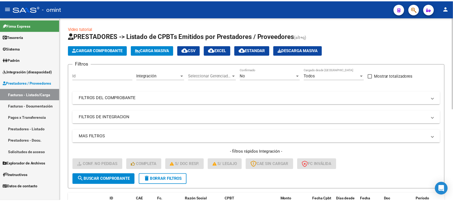
scroll to position [184, 0]
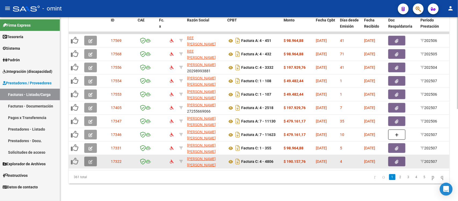
click at [93, 157] on button "button" at bounding box center [90, 162] width 13 height 10
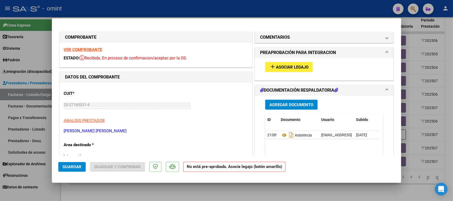
click at [94, 47] on strong "VER COMPROBANTE" at bounding box center [83, 49] width 38 height 5
click at [302, 65] on span "Asociar Legajo" at bounding box center [292, 67] width 32 height 5
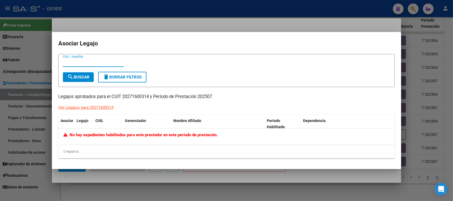
click at [144, 24] on div at bounding box center [226, 100] width 453 height 201
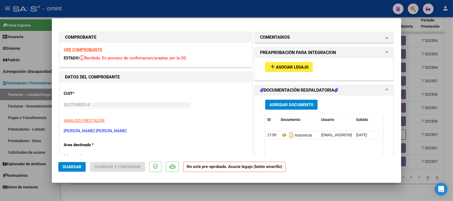
click at [86, 49] on strong "VER COMPROBANTE" at bounding box center [83, 49] width 38 height 5
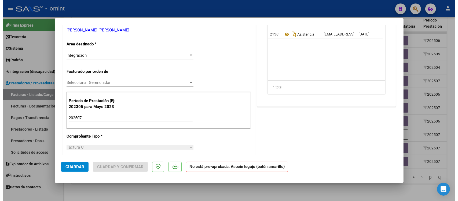
scroll to position [0, 0]
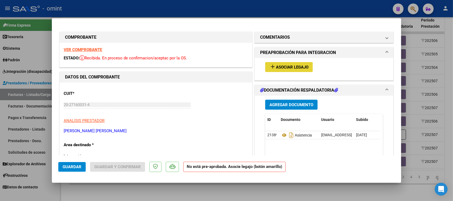
click at [302, 69] on button "add Asociar Legajo" at bounding box center [289, 67] width 48 height 10
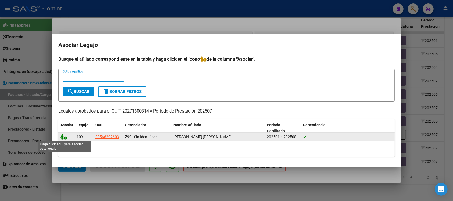
click at [61, 136] on icon at bounding box center [63, 137] width 6 height 6
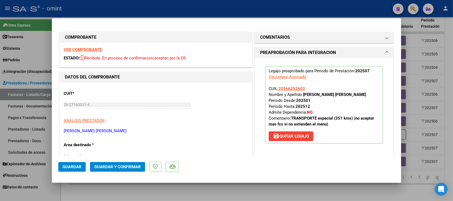
click at [156, 9] on div at bounding box center [226, 100] width 453 height 201
type input "$ 0,00"
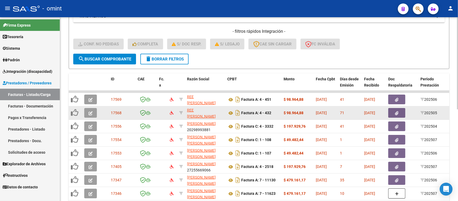
scroll to position [50, 0]
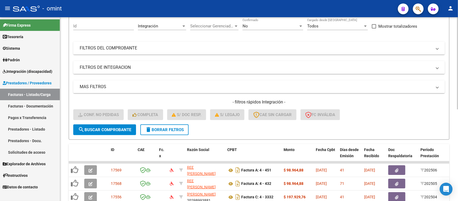
click at [172, 127] on span "delete Borrar Filtros" at bounding box center [164, 129] width 39 height 5
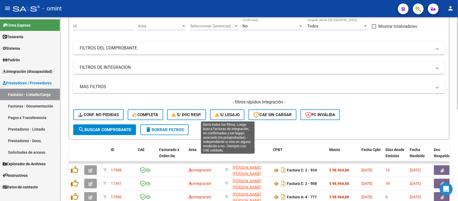
click at [239, 114] on span "S/ legajo" at bounding box center [227, 114] width 25 height 5
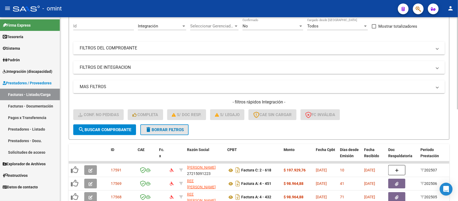
click at [161, 132] on button "delete Borrar Filtros" at bounding box center [164, 129] width 48 height 11
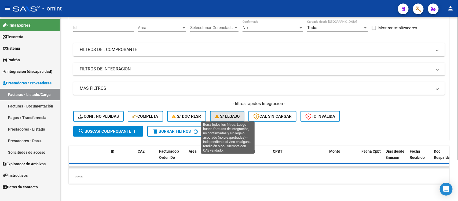
click at [226, 114] on span "S/ legajo" at bounding box center [227, 116] width 25 height 5
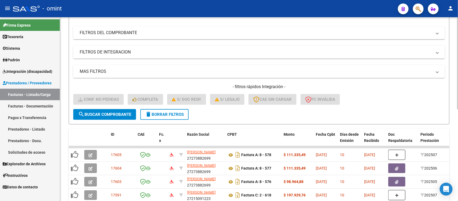
scroll to position [16, 0]
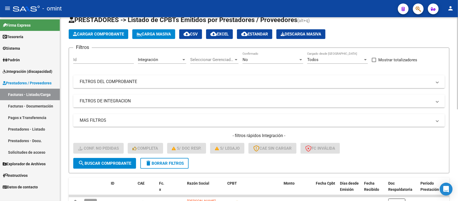
click at [139, 98] on mat-panel-title "FILTROS DE INTEGRACION" at bounding box center [256, 101] width 353 height 6
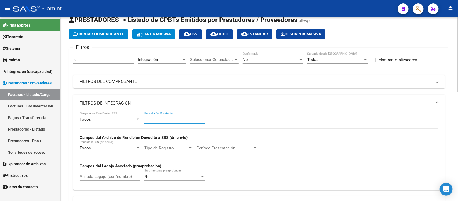
click at [161, 118] on input "Período De Prestación" at bounding box center [174, 119] width 61 height 5
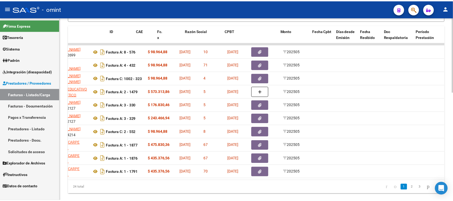
scroll to position [0, 0]
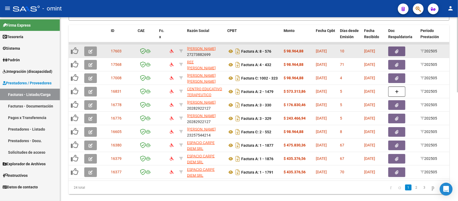
type input "202505"
click at [92, 49] on icon "button" at bounding box center [91, 51] width 4 height 4
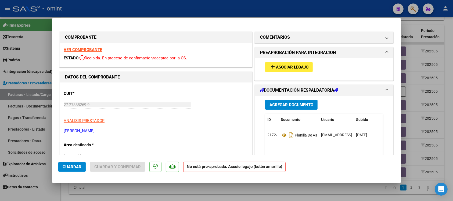
click at [86, 50] on strong "VER COMPROBANTE" at bounding box center [83, 49] width 38 height 5
click at [304, 70] on button "add Asociar Legajo" at bounding box center [289, 67] width 48 height 10
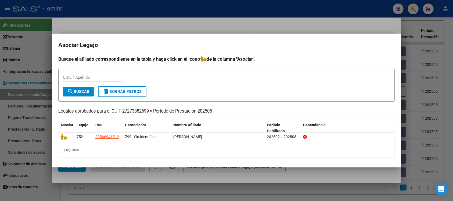
click at [191, 16] on div at bounding box center [226, 100] width 453 height 201
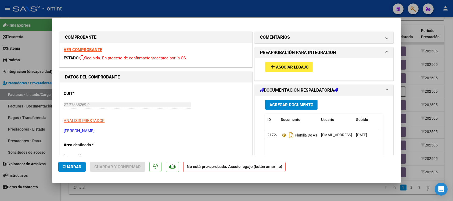
click at [93, 46] on div "VER COMPROBANTE ESTADO: Recibida. En proceso de confirmacion/aceptac por la OS." at bounding box center [156, 55] width 192 height 24
click at [96, 50] on strong "VER COMPROBANTE" at bounding box center [83, 49] width 38 height 5
click at [289, 63] on button "add Asociar Legajo" at bounding box center [289, 67] width 48 height 10
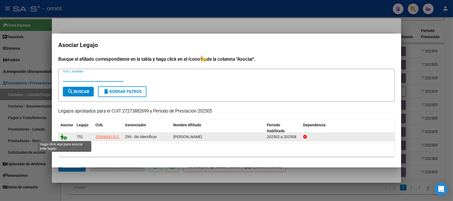
click at [62, 136] on icon at bounding box center [63, 137] width 6 height 6
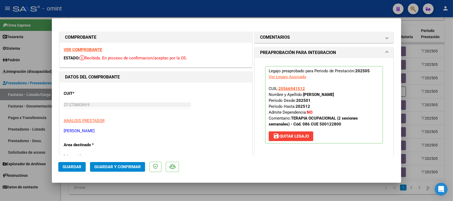
click at [70, 171] on button "Guardar" at bounding box center [71, 167] width 27 height 10
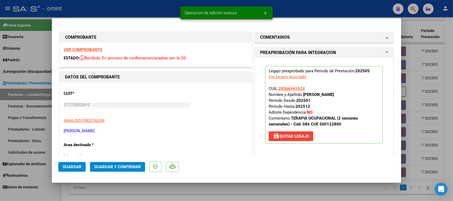
click at [154, 14] on div at bounding box center [226, 100] width 453 height 201
type input "$ 0,00"
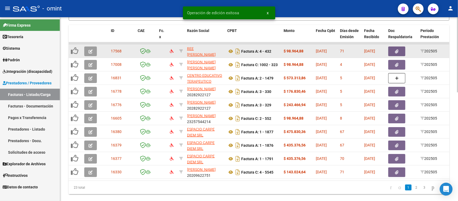
click at [90, 50] on icon "button" at bounding box center [91, 51] width 4 height 4
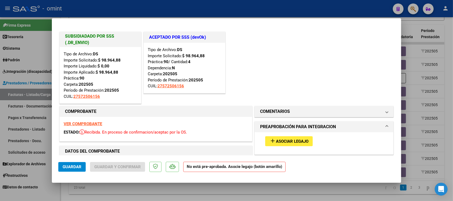
click at [97, 125] on strong "VER COMPROBANTE" at bounding box center [83, 123] width 38 height 5
click at [288, 137] on button "add Asociar Legajo" at bounding box center [289, 141] width 48 height 10
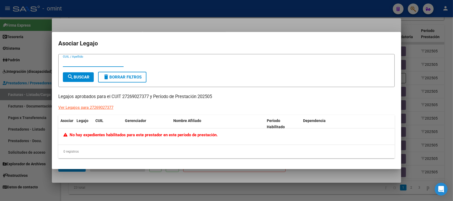
click at [183, 23] on div at bounding box center [226, 100] width 453 height 201
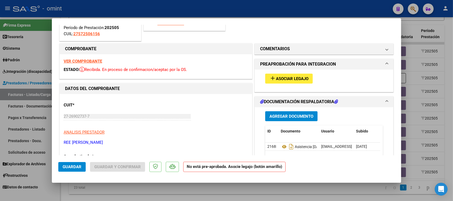
scroll to position [101, 0]
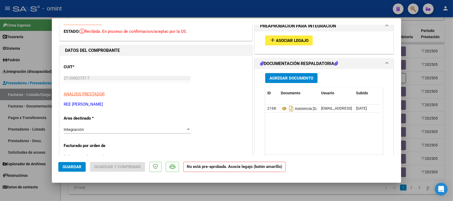
click at [169, 8] on div at bounding box center [226, 100] width 453 height 201
type input "$ 0,00"
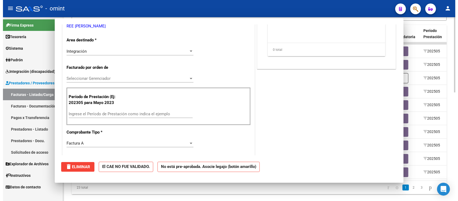
scroll to position [0, 0]
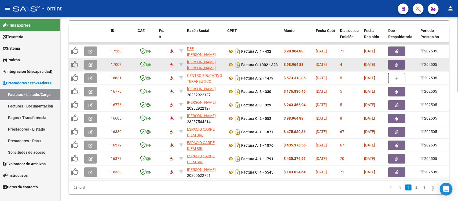
click at [92, 63] on icon "button" at bounding box center [91, 65] width 4 height 4
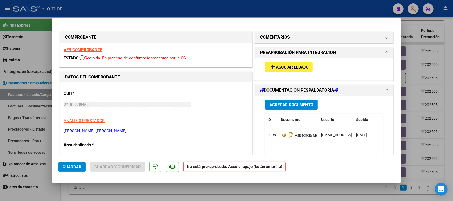
click at [90, 50] on strong "VER COMPROBANTE" at bounding box center [83, 49] width 38 height 5
click at [300, 66] on span "Asociar Legajo" at bounding box center [292, 67] width 32 height 5
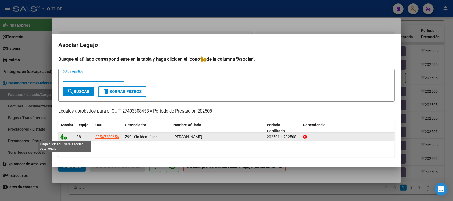
click at [64, 136] on icon at bounding box center [63, 137] width 6 height 6
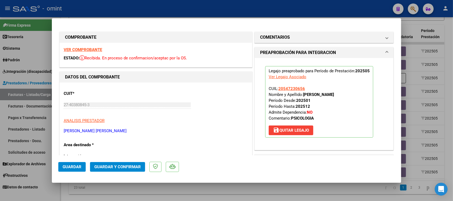
click at [90, 52] on strong "VER COMPROBANTE" at bounding box center [83, 49] width 38 height 5
click at [82, 167] on button "Guardar" at bounding box center [71, 167] width 27 height 10
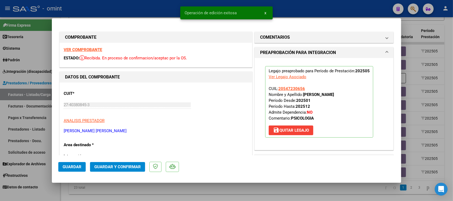
click at [135, 7] on div at bounding box center [226, 100] width 453 height 201
type input "$ 0,00"
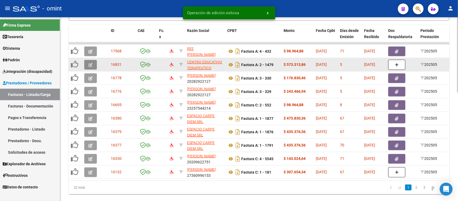
click at [90, 63] on icon "button" at bounding box center [91, 65] width 4 height 4
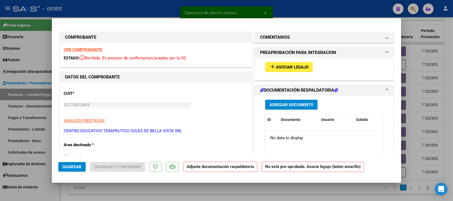
click at [92, 46] on div "VER COMPROBANTE ESTADO: Recibida. En proceso de confirmacion/aceptac por la OS." at bounding box center [156, 55] width 192 height 24
click at [93, 47] on strong "VER COMPROBANTE" at bounding box center [83, 49] width 38 height 5
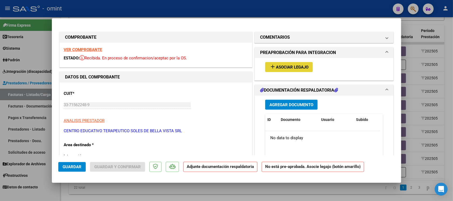
click at [306, 69] on button "add Asociar Legajo" at bounding box center [289, 67] width 48 height 10
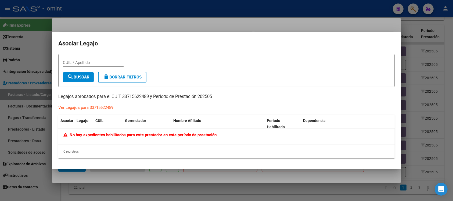
click at [170, 21] on div at bounding box center [226, 100] width 453 height 201
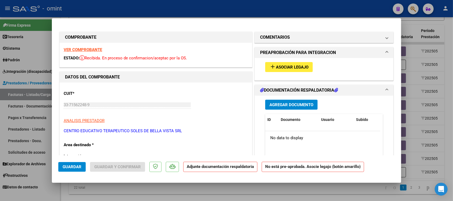
click at [183, 3] on div at bounding box center [226, 100] width 453 height 201
type input "$ 0,00"
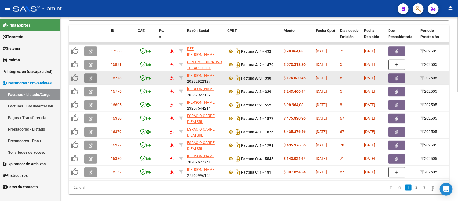
click at [90, 73] on button "button" at bounding box center [90, 78] width 13 height 10
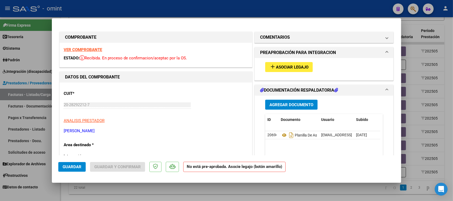
click at [98, 46] on div "VER COMPROBANTE ESTADO: Recibida. En proceso de confirmacion/aceptac por la OS." at bounding box center [156, 55] width 192 height 24
click at [97, 48] on strong "VER COMPROBANTE" at bounding box center [83, 49] width 38 height 5
click at [292, 67] on span "Asociar Legajo" at bounding box center [292, 67] width 32 height 5
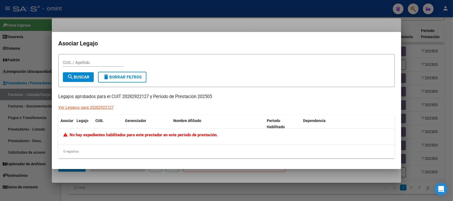
click at [157, 16] on div at bounding box center [226, 100] width 453 height 201
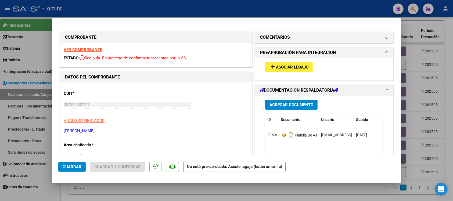
click at [161, 10] on div at bounding box center [226, 100] width 453 height 201
type input "$ 0,00"
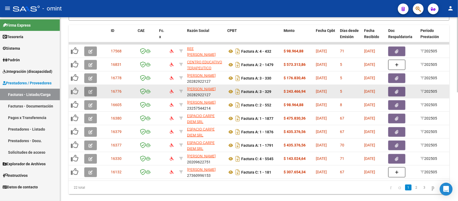
click at [90, 90] on icon "button" at bounding box center [91, 92] width 4 height 4
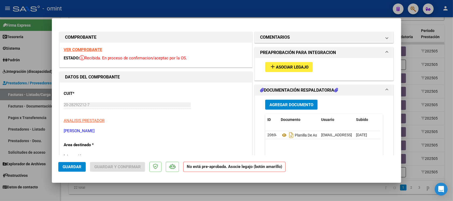
click at [80, 49] on strong "VER COMPROBANTE" at bounding box center [83, 49] width 38 height 5
click at [291, 71] on button "add Asociar Legajo" at bounding box center [289, 67] width 48 height 10
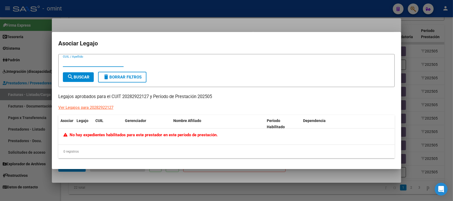
click at [223, 21] on div at bounding box center [226, 100] width 453 height 201
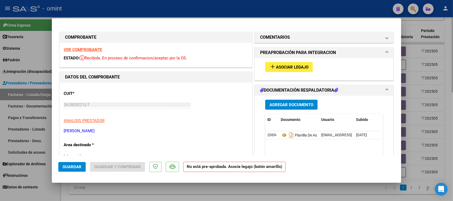
drag, startPoint x: 216, startPoint y: 10, endPoint x: 151, endPoint y: 32, distance: 68.6
click at [216, 11] on div at bounding box center [226, 100] width 453 height 201
type input "$ 0,00"
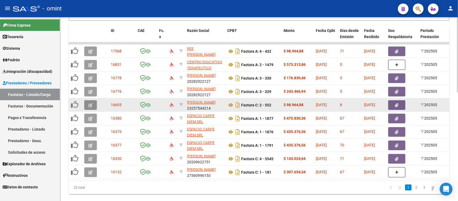
click at [90, 103] on icon "button" at bounding box center [91, 105] width 4 height 4
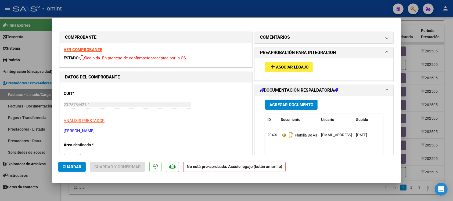
click at [87, 46] on div "VER COMPROBANTE ESTADO: Recibida. En proceso de confirmacion/aceptac por la OS." at bounding box center [156, 55] width 192 height 24
click at [88, 50] on strong "VER COMPROBANTE" at bounding box center [83, 49] width 38 height 5
click at [299, 66] on span "Asociar Legajo" at bounding box center [292, 67] width 32 height 5
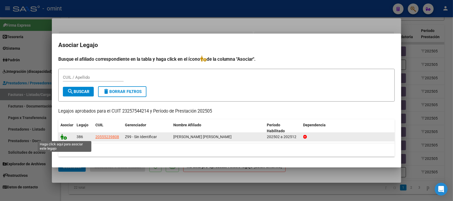
click at [65, 137] on icon at bounding box center [63, 137] width 6 height 6
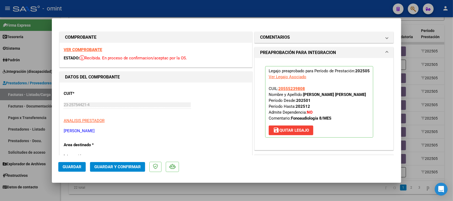
click at [97, 49] on strong "VER COMPROBANTE" at bounding box center [83, 49] width 38 height 5
click at [79, 165] on span "Guardar" at bounding box center [72, 166] width 19 height 5
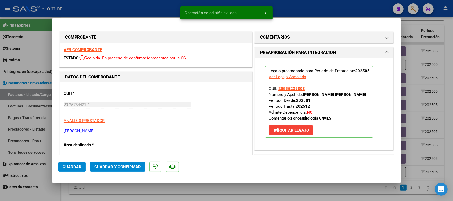
click at [158, 11] on div at bounding box center [226, 100] width 453 height 201
type input "$ 0,00"
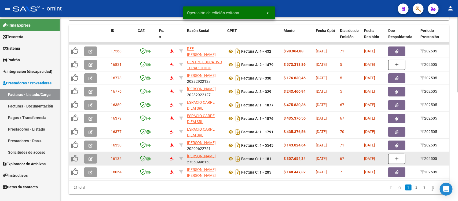
click at [92, 156] on span "button" at bounding box center [91, 158] width 4 height 5
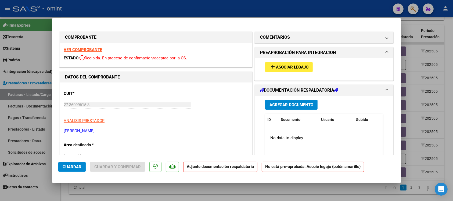
click at [84, 48] on strong "VER COMPROBANTE" at bounding box center [83, 49] width 38 height 5
click at [309, 68] on button "add Asociar Legajo" at bounding box center [289, 67] width 48 height 10
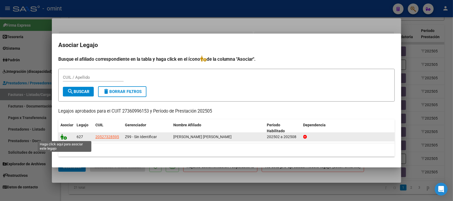
click at [64, 137] on icon at bounding box center [63, 137] width 6 height 6
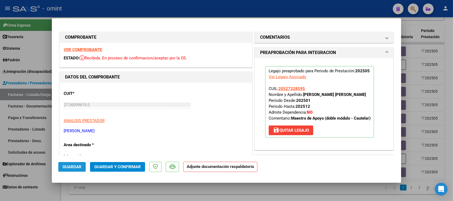
click at [78, 162] on button "Guardar" at bounding box center [71, 167] width 27 height 10
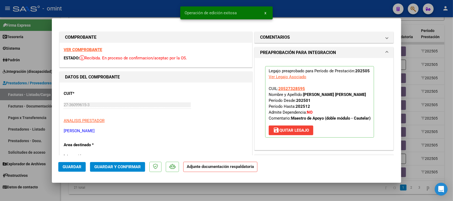
click at [128, 11] on div at bounding box center [226, 100] width 453 height 201
type input "$ 0,00"
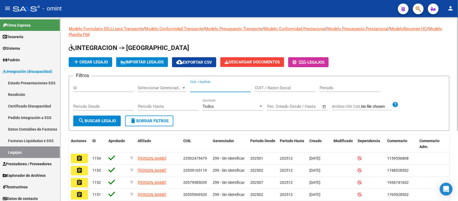
click at [214, 87] on input "CUIL / Apellido" at bounding box center [220, 87] width 61 height 5
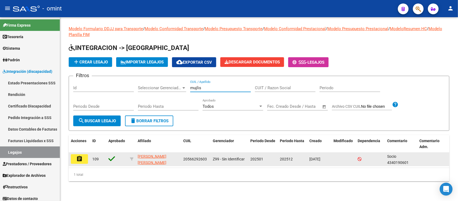
type input "mujlis"
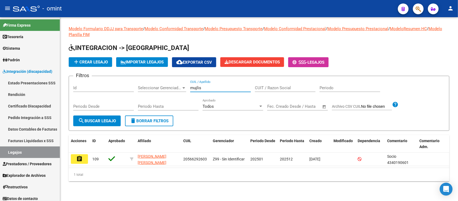
click at [84, 155] on button "assignment" at bounding box center [79, 159] width 17 height 10
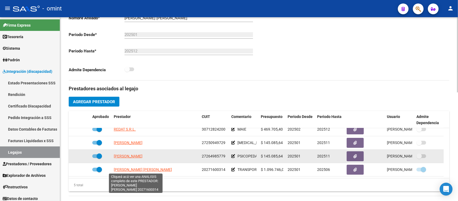
scroll to position [168, 0]
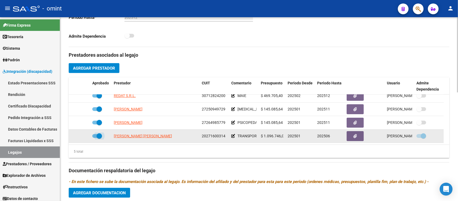
click at [100, 134] on span at bounding box center [99, 135] width 5 height 5
click at [95, 138] on input "checkbox" at bounding box center [95, 138] width 0 height 0
checkbox input "false"
click at [82, 136] on icon at bounding box center [83, 136] width 4 height 4
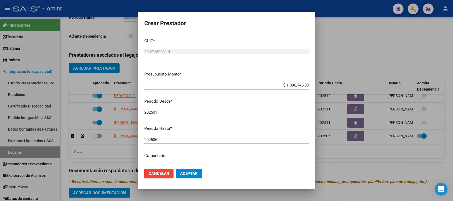
click at [172, 140] on input "202506" at bounding box center [226, 139] width 164 height 5
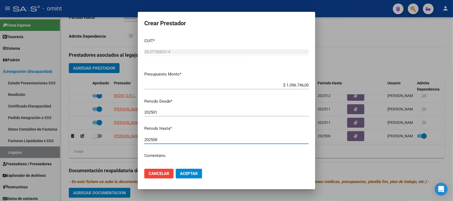
type input "202508"
click at [176, 169] on button "Aceptar" at bounding box center [189, 174] width 26 height 10
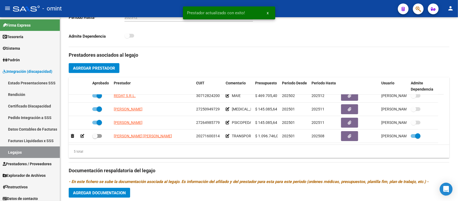
scroll to position [22, 0]
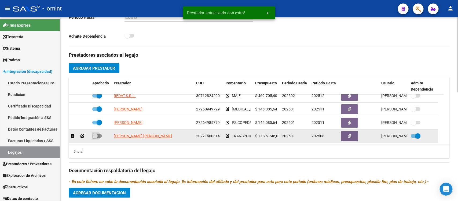
click at [97, 133] on span at bounding box center [94, 135] width 5 height 5
click at [95, 138] on input "checkbox" at bounding box center [95, 138] width 0 height 0
checkbox input "true"
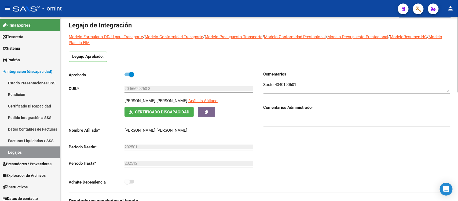
scroll to position [34, 0]
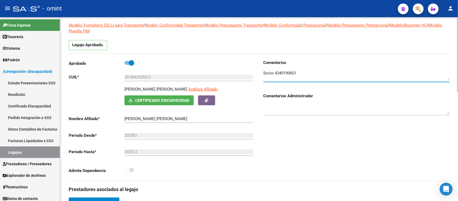
drag, startPoint x: 275, startPoint y: 73, endPoint x: 302, endPoint y: 74, distance: 27.4
click at [302, 74] on textarea at bounding box center [357, 75] width 186 height 11
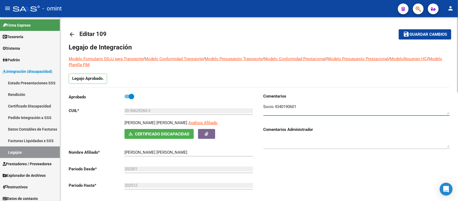
click at [70, 34] on mat-icon "arrow_back" at bounding box center [72, 34] width 6 height 6
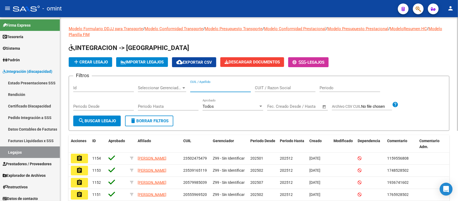
click at [227, 87] on input "CUIL / Apellido" at bounding box center [220, 87] width 61 height 5
paste input "56933001"
type input "56933001"
click at [112, 121] on span "search Buscar Legajo" at bounding box center [97, 120] width 38 height 5
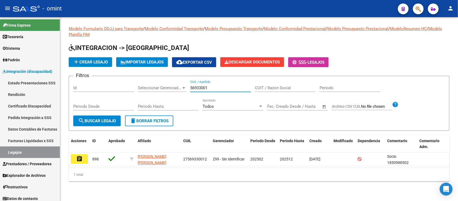
drag, startPoint x: 205, startPoint y: 85, endPoint x: 185, endPoint y: 85, distance: 20.1
click at [185, 84] on div "Filtros Id Seleccionar Gerenciador Seleccionar Gerenciador 56933001 CUIL / Apel…" at bounding box center [259, 97] width 372 height 35
click at [84, 154] on button "assignment" at bounding box center [79, 159] width 17 height 10
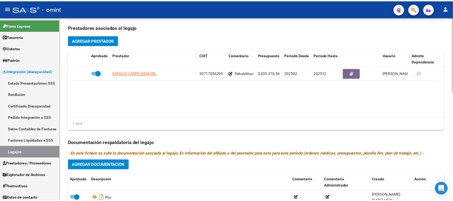
scroll to position [201, 0]
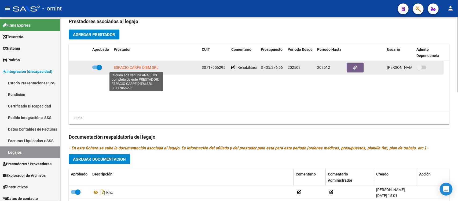
click at [152, 67] on span "ESPACIO CARPE DIEM SRL" at bounding box center [136, 67] width 45 height 4
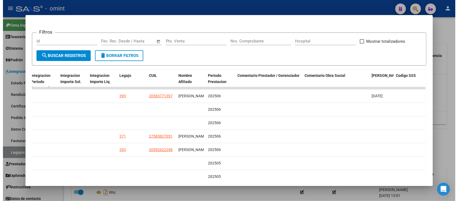
scroll to position [68, 0]
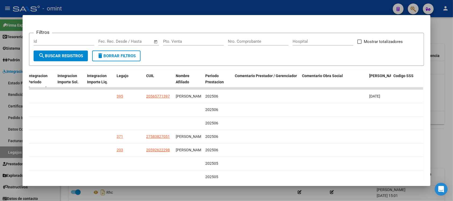
click at [210, 7] on div at bounding box center [226, 100] width 453 height 201
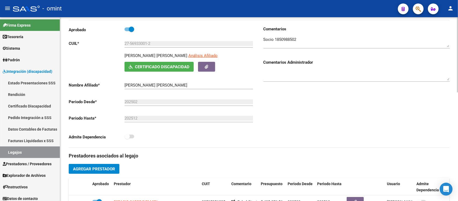
scroll to position [0, 0]
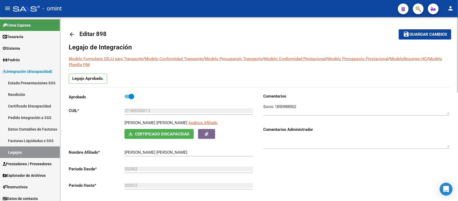
click at [72, 37] on mat-icon "arrow_back" at bounding box center [72, 34] width 6 height 6
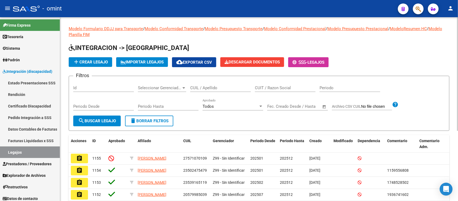
click at [214, 90] on div "CUIL / Apellido" at bounding box center [220, 86] width 61 height 12
paste input "30717056295"
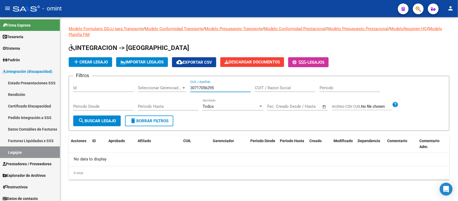
drag, startPoint x: 223, startPoint y: 85, endPoint x: 150, endPoint y: 91, distance: 73.8
click at [151, 90] on div "Filtros Id Seleccionar Gerenciador Seleccionar Gerenciador 30717056295 CUIL / A…" at bounding box center [259, 97] width 372 height 35
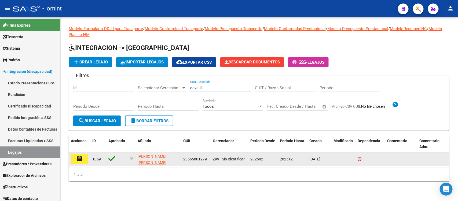
type input "cavalli"
click at [85, 163] on button "assignment" at bounding box center [79, 159] width 17 height 10
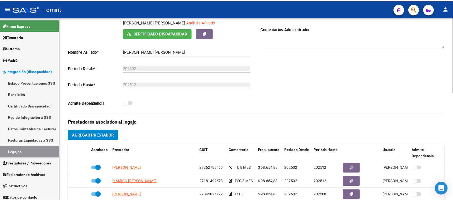
scroll to position [168, 0]
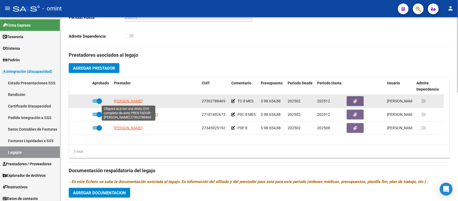
click at [131, 99] on span "[PERSON_NAME]" at bounding box center [128, 101] width 29 height 4
type textarea "27362788469"
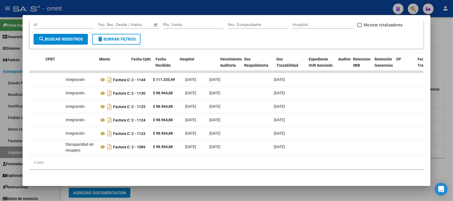
scroll to position [0, 0]
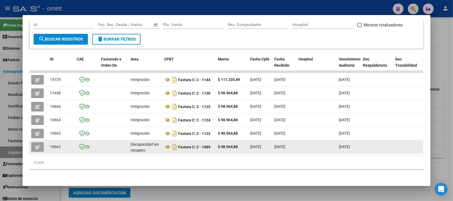
click at [36, 143] on button "button" at bounding box center [37, 147] width 13 height 10
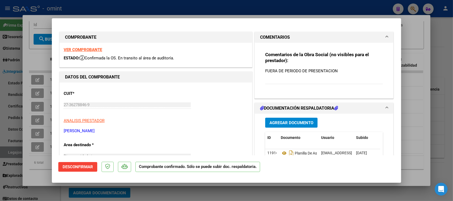
click at [172, 7] on div at bounding box center [226, 100] width 453 height 201
type input "$ 0,00"
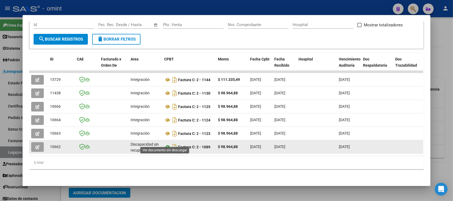
click at [164, 144] on icon at bounding box center [167, 147] width 7 height 6
click at [165, 144] on icon at bounding box center [167, 147] width 7 height 6
click at [35, 144] on button "button" at bounding box center [37, 147] width 13 height 10
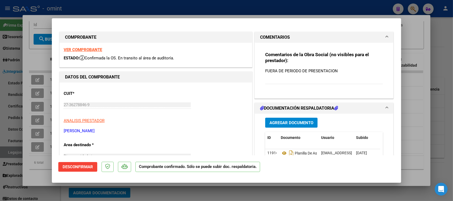
click at [118, 6] on div at bounding box center [226, 100] width 453 height 201
type input "$ 0,00"
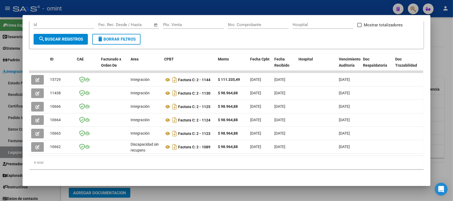
click at [118, 6] on div at bounding box center [226, 100] width 453 height 201
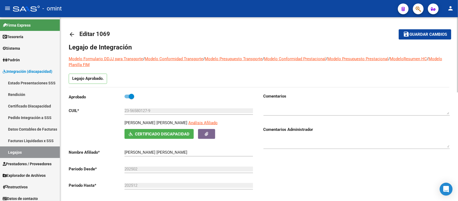
click at [72, 31] on mat-icon "arrow_back" at bounding box center [72, 34] width 6 height 6
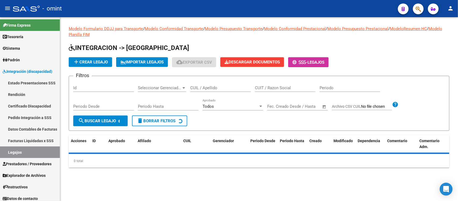
click at [216, 91] on div "CUIL / Apellido" at bounding box center [220, 86] width 61 height 12
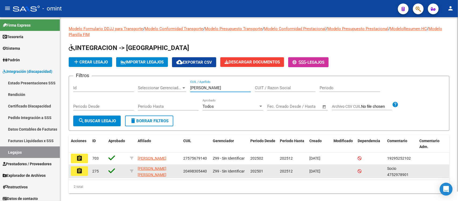
type input "[PERSON_NAME]"
click at [83, 171] on button "assignment" at bounding box center [79, 171] width 17 height 10
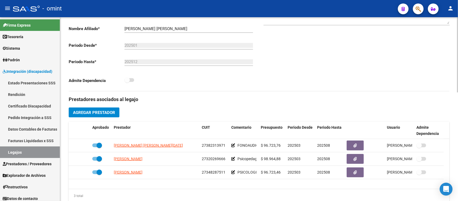
scroll to position [134, 0]
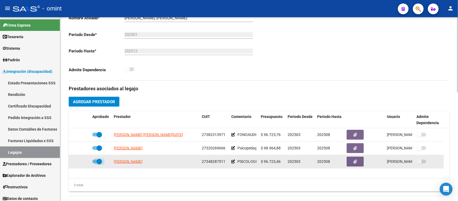
click at [98, 159] on span at bounding box center [99, 161] width 5 height 5
click at [95, 163] on input "checkbox" at bounding box center [95, 163] width 0 height 0
checkbox input "false"
click at [82, 161] on icon at bounding box center [83, 161] width 4 height 4
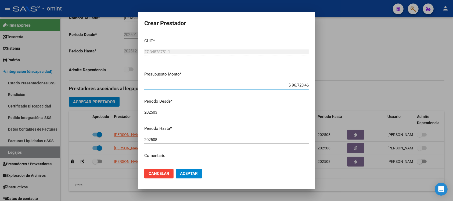
click at [168, 140] on input "202508" at bounding box center [226, 139] width 164 height 5
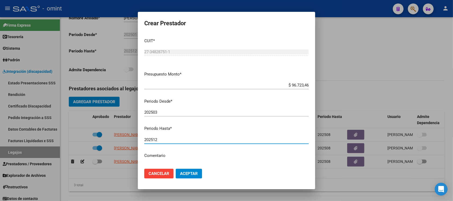
type input "202512"
click at [176, 169] on button "Aceptar" at bounding box center [189, 174] width 26 height 10
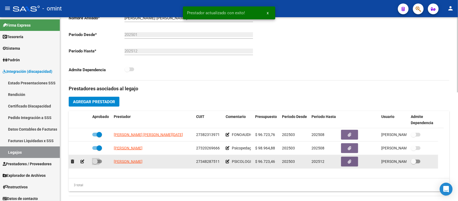
click at [96, 163] on span at bounding box center [94, 161] width 5 height 5
click at [95, 163] on input "checkbox" at bounding box center [95, 163] width 0 height 0
checkbox input "true"
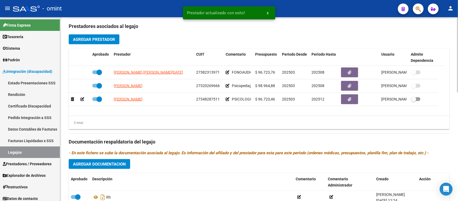
scroll to position [201, 0]
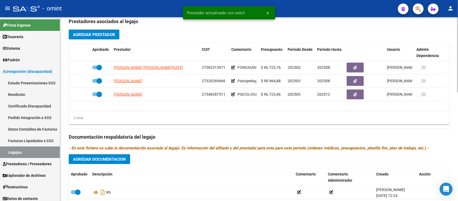
click at [112, 158] on span "Agregar Documentacion" at bounding box center [99, 159] width 53 height 5
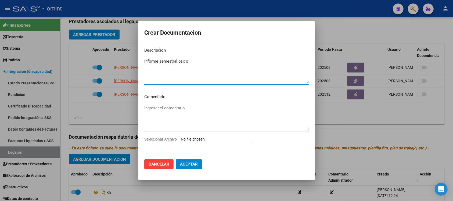
type textarea "Informe semestral psico"
click at [203, 140] on input "Seleccionar Archivo" at bounding box center [216, 139] width 71 height 5
type input "C:\fakepath\4752978901_25062811290_form048.pdf"
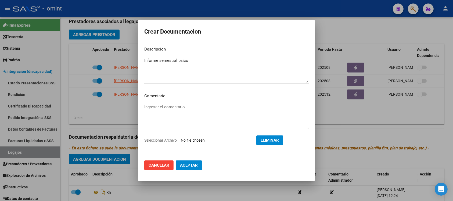
click at [188, 164] on span "Aceptar" at bounding box center [189, 165] width 18 height 5
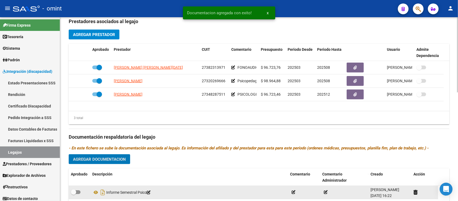
click at [71, 193] on span at bounding box center [73, 191] width 5 height 5
click at [73, 194] on input "checkbox" at bounding box center [73, 194] width 0 height 0
checkbox input "true"
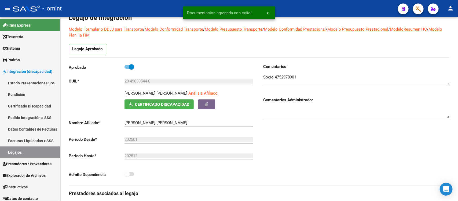
scroll to position [0, 0]
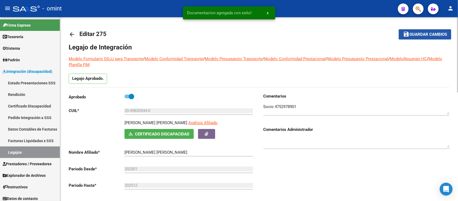
click at [434, 34] on span "Guardar cambios" at bounding box center [429, 34] width 38 height 5
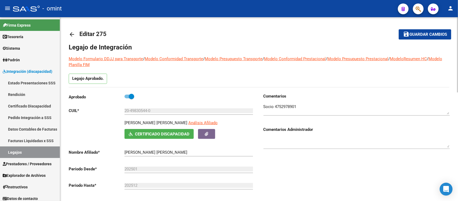
click at [73, 32] on mat-icon "arrow_back" at bounding box center [72, 34] width 6 height 6
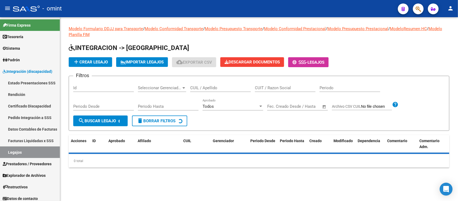
click at [203, 82] on div "CUIL / Apellido" at bounding box center [220, 86] width 61 height 12
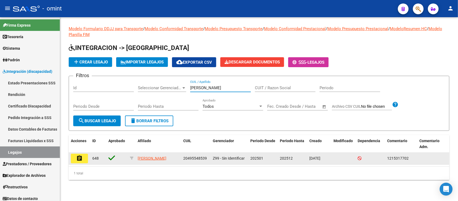
type input "[PERSON_NAME]"
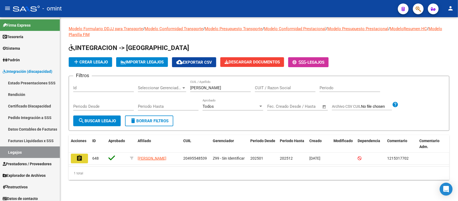
click at [79, 158] on mat-icon "assignment" at bounding box center [79, 158] width 6 height 6
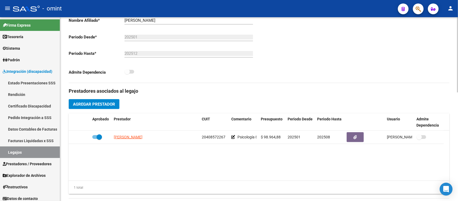
scroll to position [134, 0]
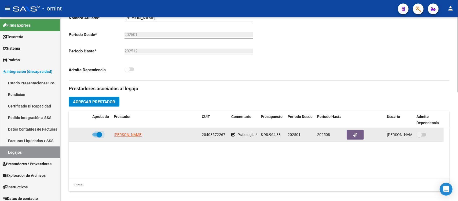
click at [100, 134] on span at bounding box center [99, 134] width 5 height 5
click at [95, 136] on input "checkbox" at bounding box center [95, 136] width 0 height 0
checkbox input "false"
click at [81, 135] on icon at bounding box center [83, 135] width 4 height 4
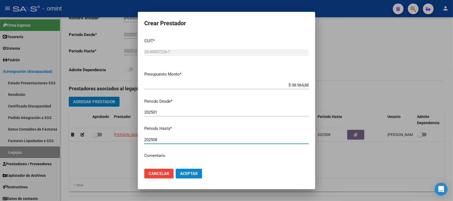
click at [174, 140] on input "202508" at bounding box center [226, 139] width 164 height 5
type input "202512"
click at [176, 169] on button "Aceptar" at bounding box center [189, 174] width 26 height 10
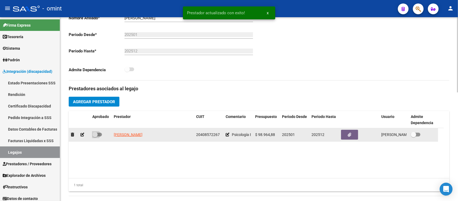
click at [95, 136] on span at bounding box center [94, 134] width 5 height 5
click at [95, 136] on input "checkbox" at bounding box center [95, 136] width 0 height 0
checkbox input "true"
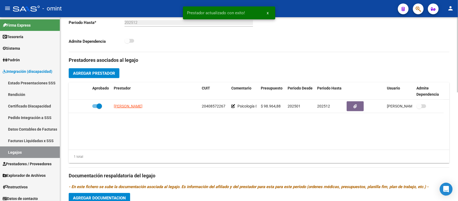
scroll to position [201, 0]
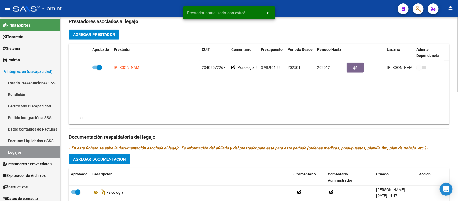
click at [112, 157] on span "Agregar Documentacion" at bounding box center [99, 159] width 53 height 5
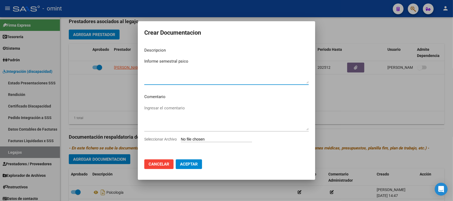
type textarea "Informe semestral psico"
click at [203, 141] on input "Seleccionar Archivo" at bounding box center [216, 139] width 71 height 5
type input "C:\fakepath\1215317702_25063011420_form048.pdf"
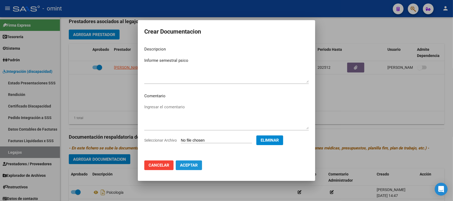
click at [193, 167] on button "Aceptar" at bounding box center [189, 165] width 26 height 10
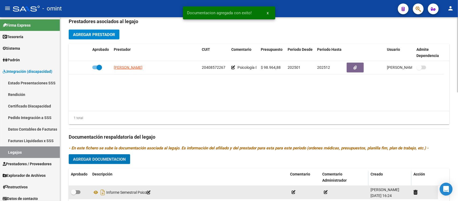
click at [74, 190] on span at bounding box center [73, 191] width 5 height 5
click at [74, 194] on input "checkbox" at bounding box center [73, 194] width 0 height 0
checkbox input "true"
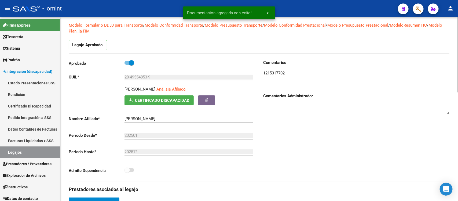
scroll to position [0, 0]
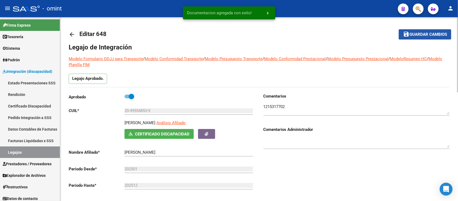
click at [419, 30] on button "save Guardar cambios" at bounding box center [425, 34] width 53 height 10
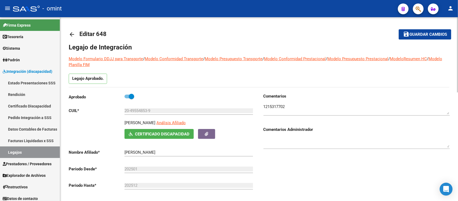
click at [72, 31] on mat-icon "arrow_back" at bounding box center [72, 34] width 6 height 6
